Goal: Use online tool/utility: Utilize a website feature to perform a specific function

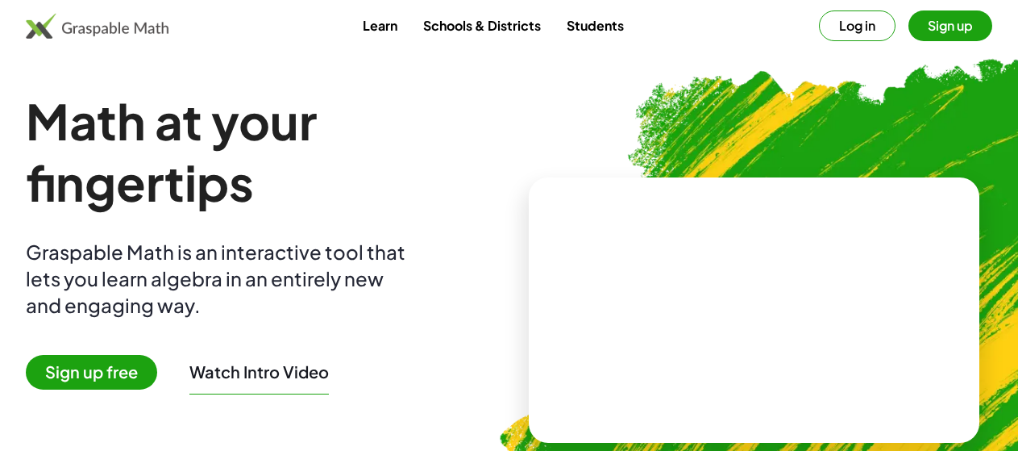
click at [829, 23] on button "Log in" at bounding box center [857, 25] width 77 height 31
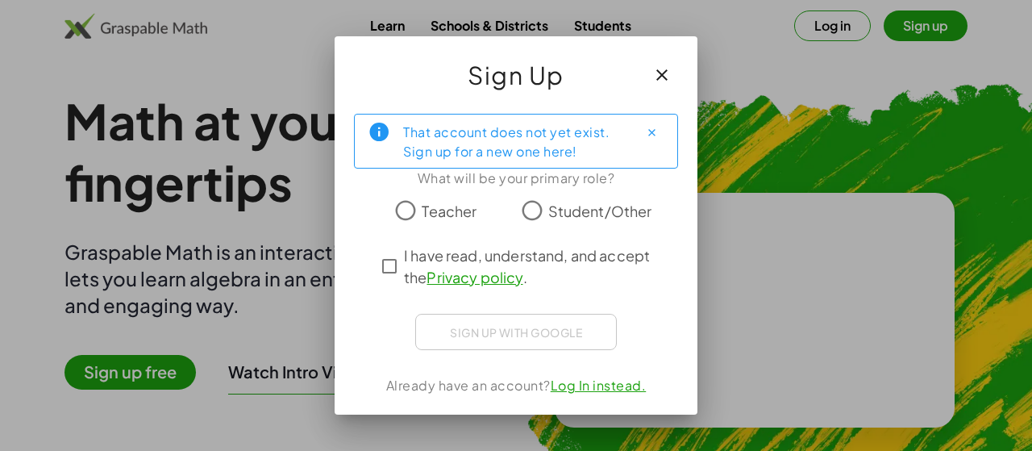
click at [305, 29] on div at bounding box center [516, 225] width 1032 height 451
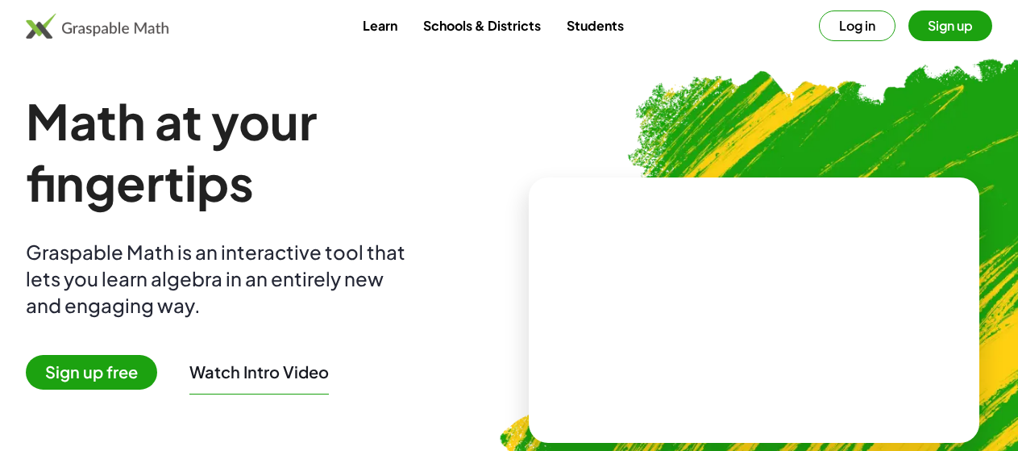
click at [819, 25] on button "Log in" at bounding box center [857, 25] width 77 height 31
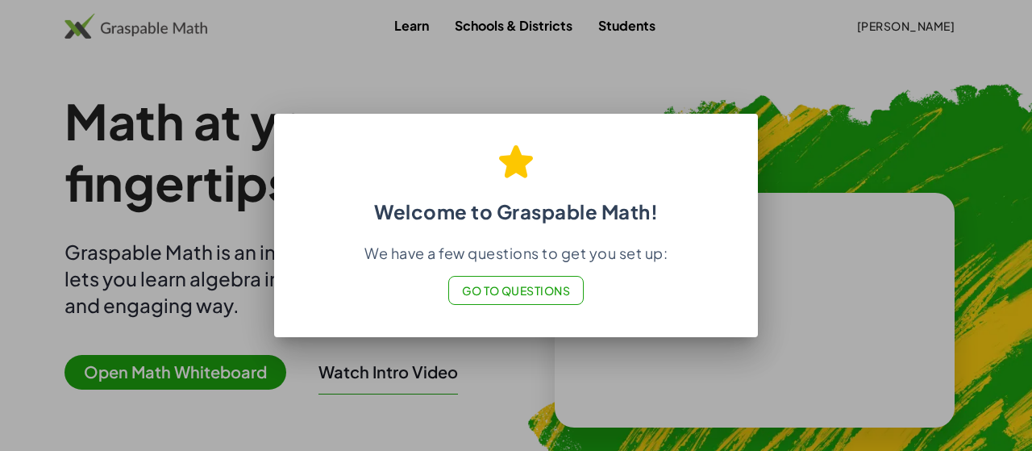
click at [532, 354] on div at bounding box center [516, 225] width 1032 height 451
click at [538, 285] on span "Go to Questions" at bounding box center [516, 290] width 109 height 15
click at [646, 90] on div at bounding box center [516, 225] width 1032 height 451
click at [802, 103] on div at bounding box center [516, 225] width 1032 height 451
click at [519, 374] on div at bounding box center [516, 225] width 1032 height 451
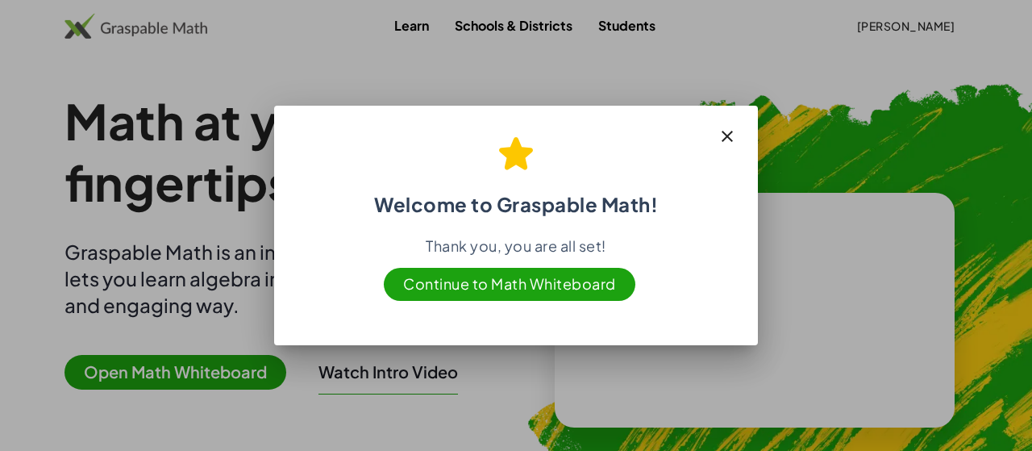
click at [725, 137] on icon "button" at bounding box center [726, 136] width 19 height 19
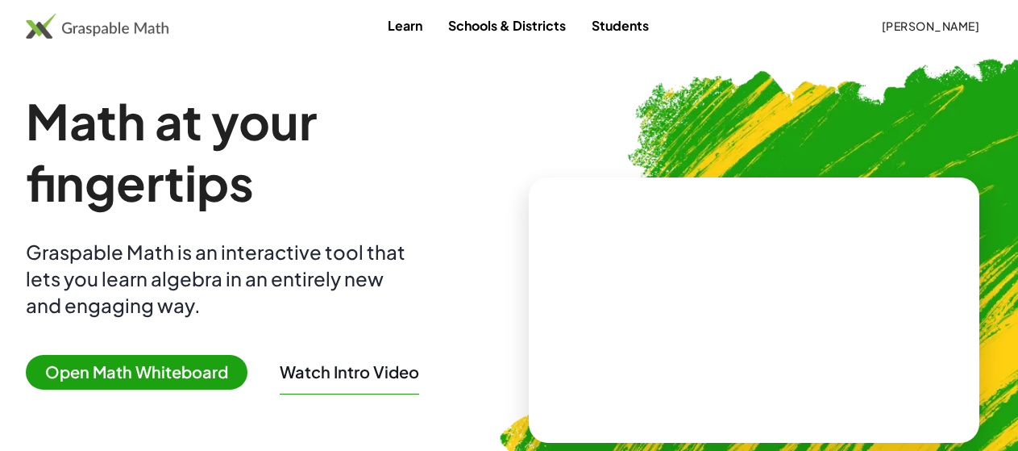
click at [135, 29] on img at bounding box center [97, 26] width 143 height 26
click at [155, 27] on img at bounding box center [97, 26] width 143 height 26
click at [84, 31] on img at bounding box center [97, 26] width 143 height 26
click at [209, 365] on span "Open Math Whiteboard" at bounding box center [137, 372] width 222 height 35
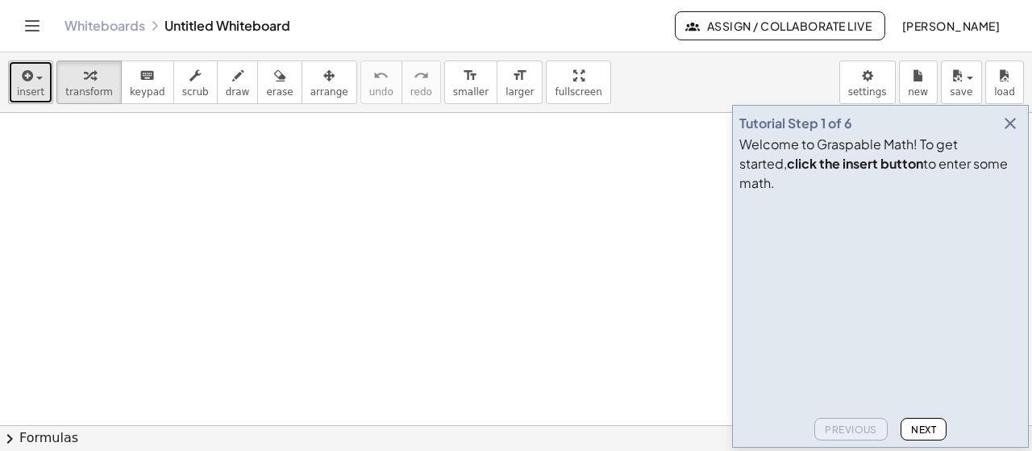
click at [42, 84] on button "insert" at bounding box center [30, 82] width 45 height 44
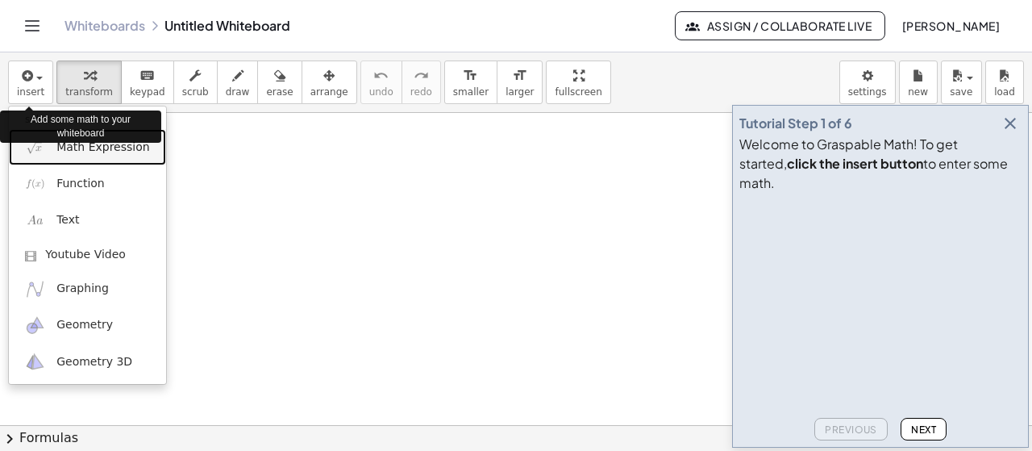
click at [64, 148] on span "Math Expression" at bounding box center [102, 147] width 93 height 16
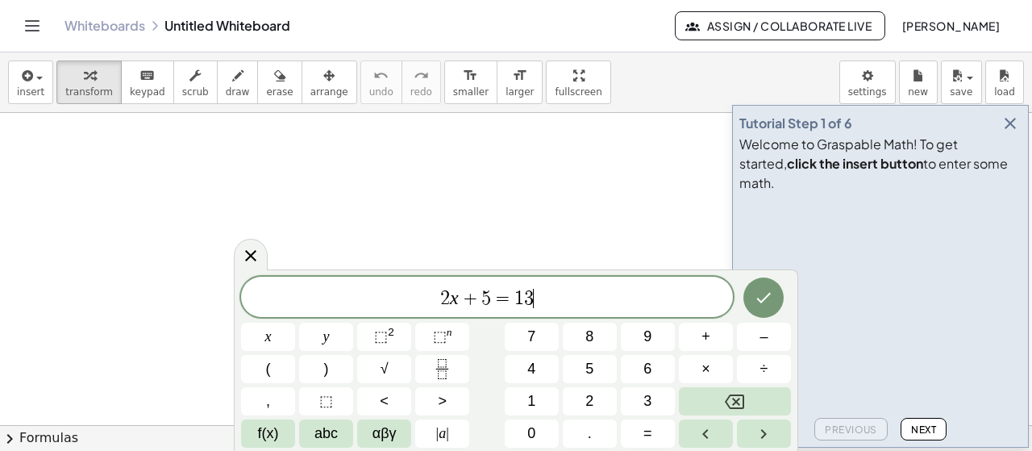
click at [766, 299] on icon "Done" at bounding box center [763, 297] width 19 height 19
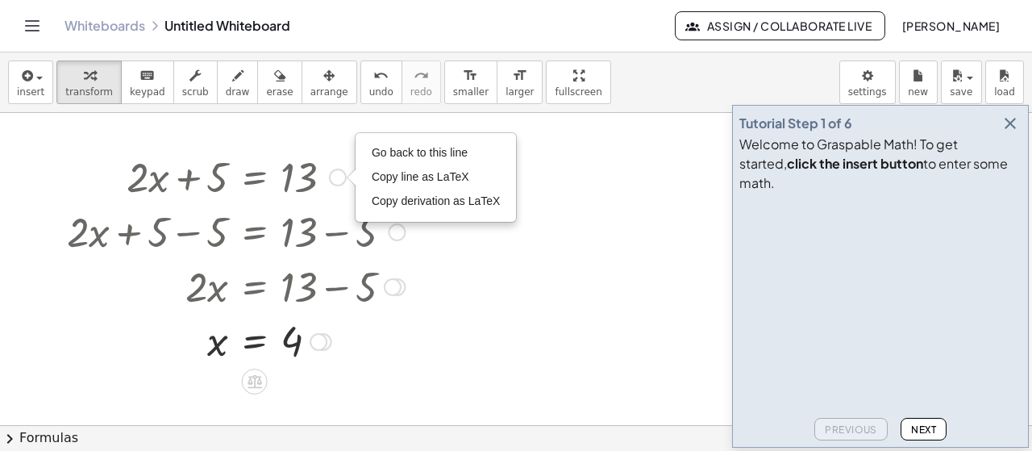
click at [292, 179] on div at bounding box center [236, 175] width 354 height 55
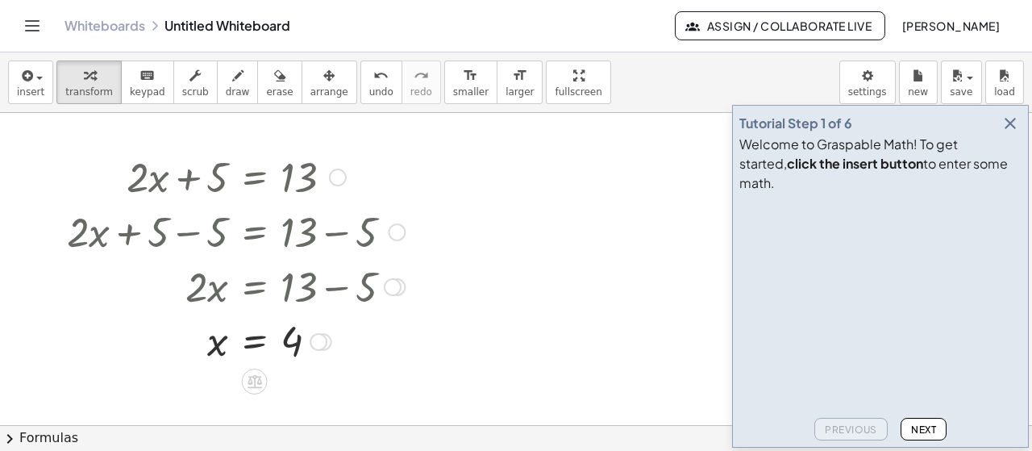
click at [1005, 133] on icon "button" at bounding box center [1009, 123] width 19 height 19
